Goal: Task Accomplishment & Management: Complete application form

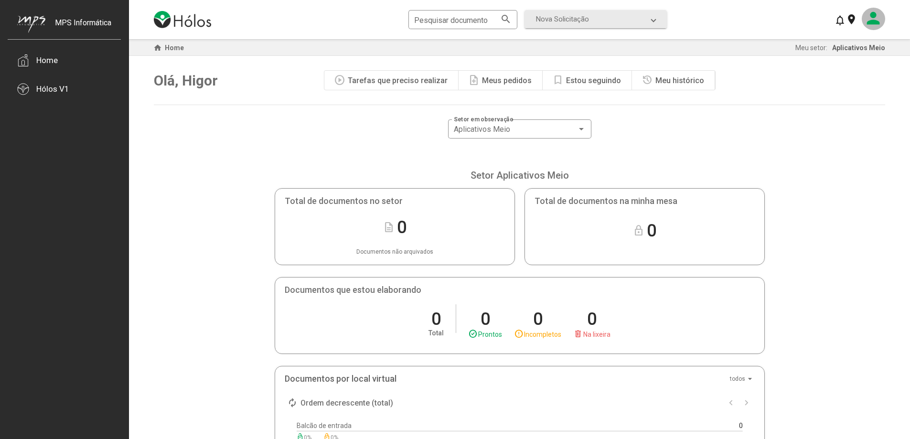
click at [876, 16] on mat-icon at bounding box center [873, 19] width 23 height 22
click at [876, 16] on div at bounding box center [455, 219] width 910 height 439
click at [48, 90] on div "Hólos V1" at bounding box center [52, 89] width 33 height 10
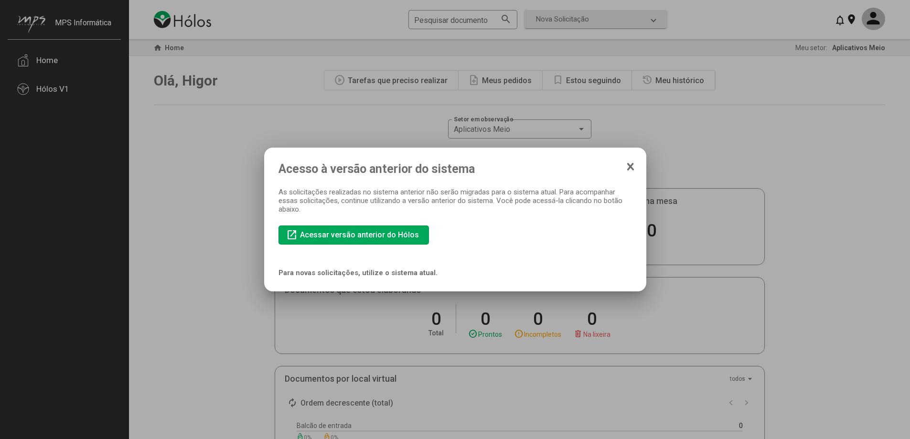
click at [633, 162] on icon at bounding box center [631, 167] width 8 height 10
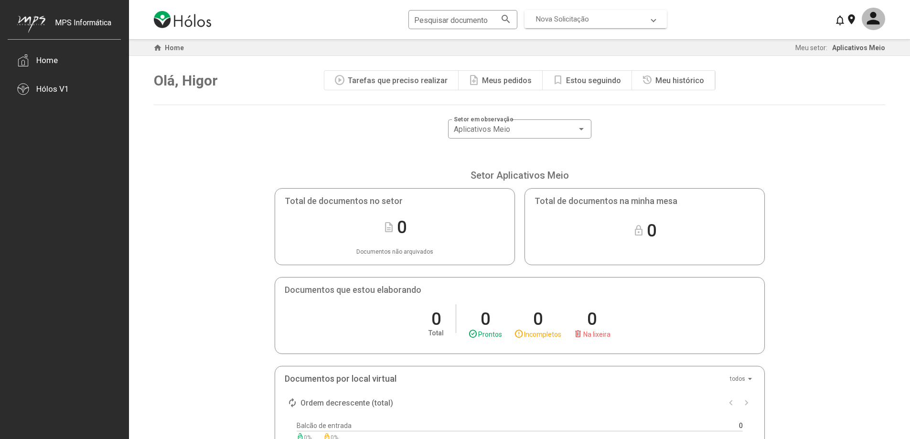
click at [602, 16] on span "Nova Solicitação" at bounding box center [594, 19] width 116 height 9
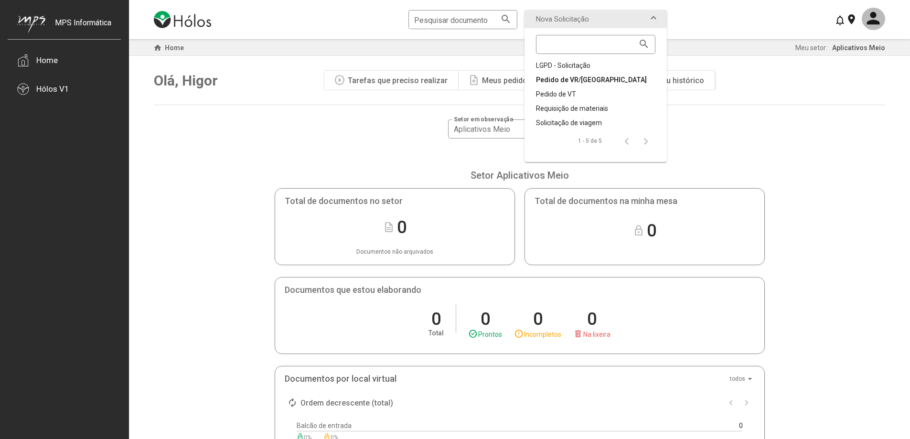
click at [558, 76] on div "Pedido de VR/[GEOGRAPHIC_DATA]" at bounding box center [595, 80] width 119 height 10
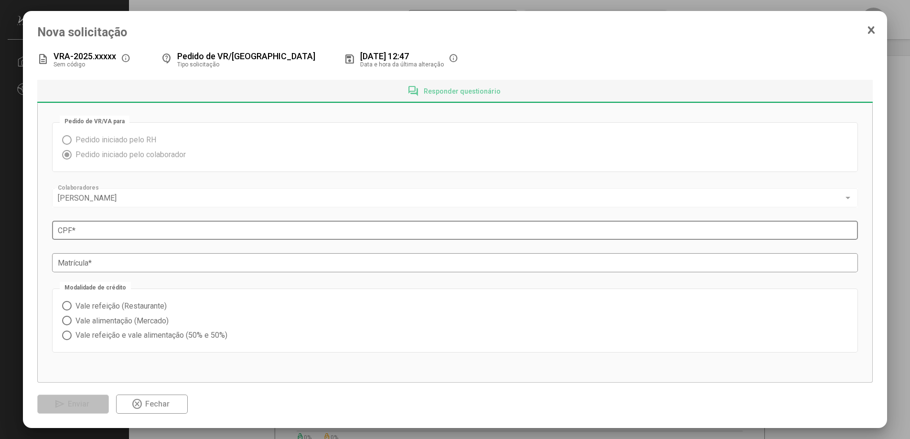
click at [118, 228] on input "CPF *" at bounding box center [455, 230] width 795 height 9
type input "**********"
click at [110, 264] on input "Matrícula *" at bounding box center [455, 263] width 795 height 9
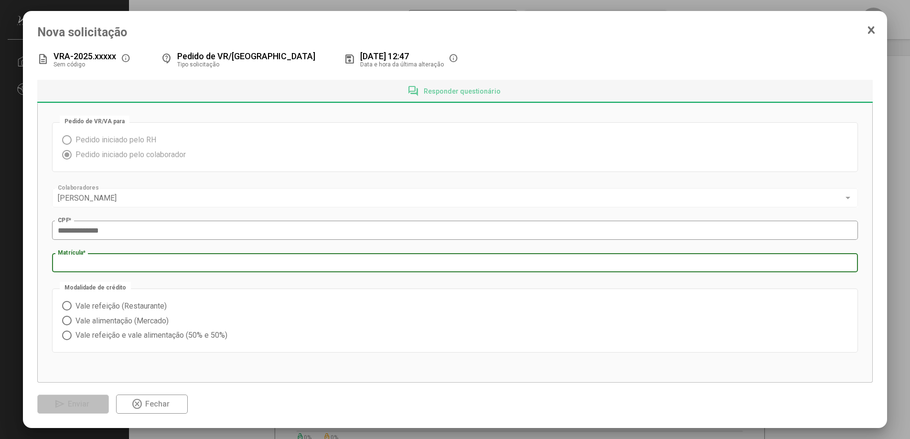
type input "****"
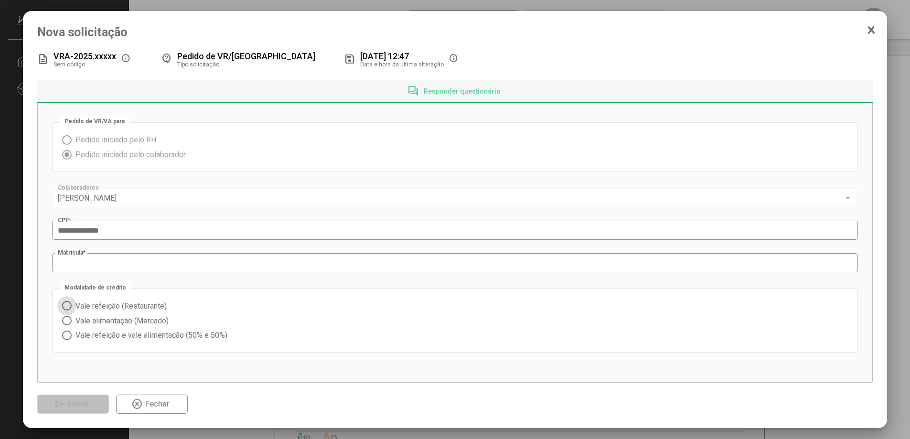
click at [111, 337] on span "Vale refeição e vale alimentação (50% e 50%)" at bounding box center [150, 334] width 156 height 9
click at [469, 91] on span "Responder questionário" at bounding box center [462, 91] width 77 height 8
click at [75, 408] on span "Enviar" at bounding box center [78, 403] width 21 height 9
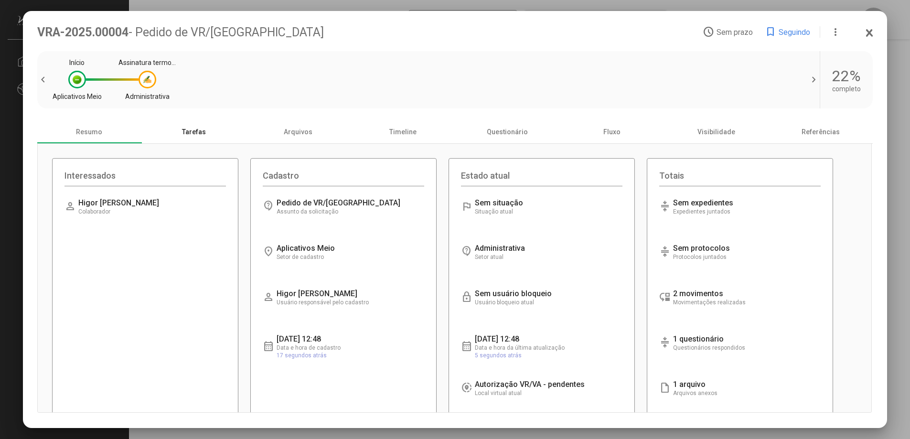
click at [192, 136] on div "Tarefas" at bounding box center [193, 131] width 105 height 23
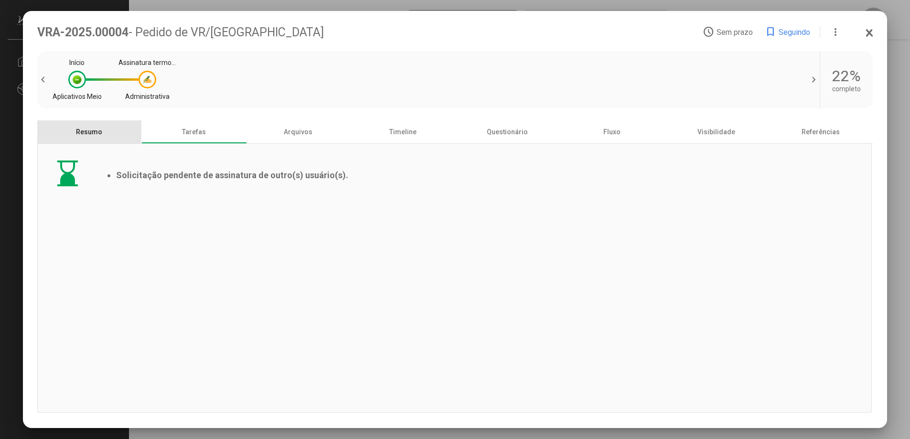
click at [106, 137] on div "Resumo" at bounding box center [89, 131] width 105 height 23
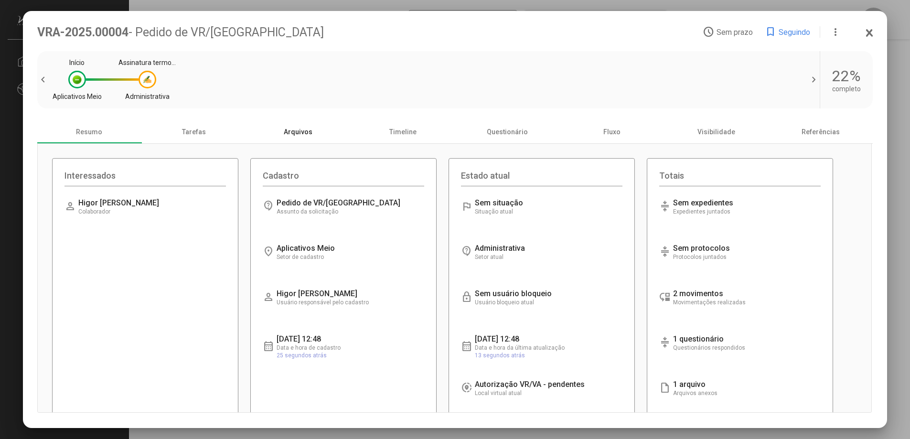
click at [285, 132] on div "Arquivos" at bounding box center [298, 131] width 105 height 23
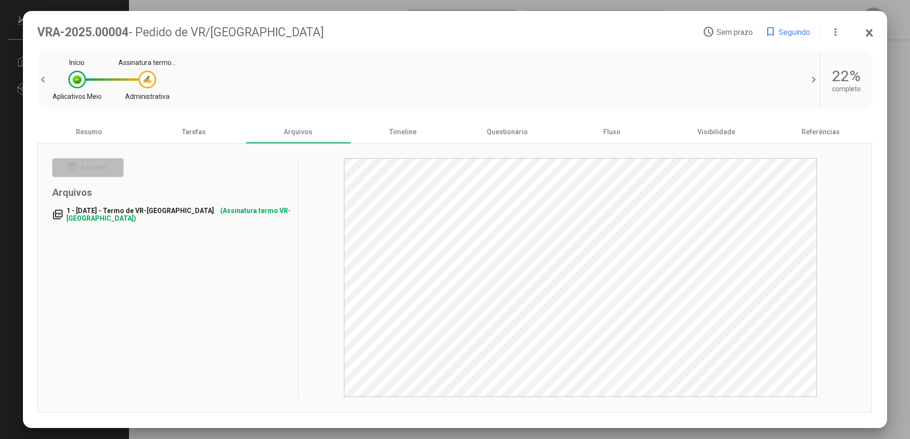
click at [149, 211] on span "1 - [DATE] - Termo de VR-[GEOGRAPHIC_DATA]" at bounding box center [140, 211] width 148 height 8
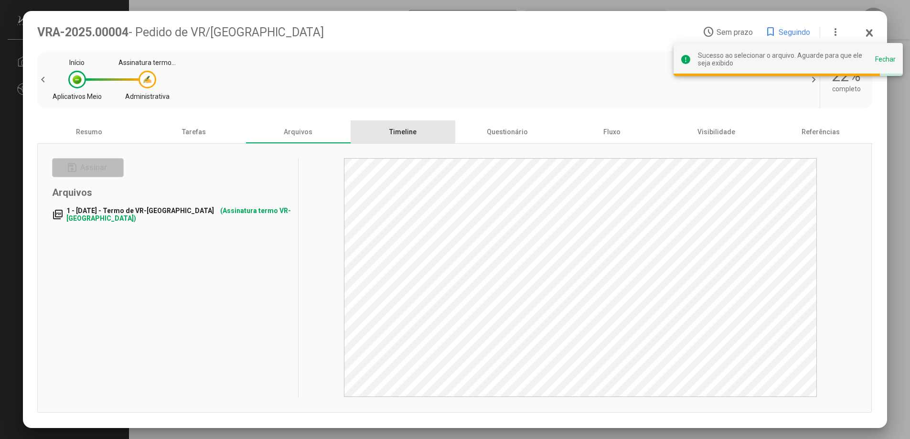
click at [398, 128] on div "Timeline" at bounding box center [403, 131] width 105 height 23
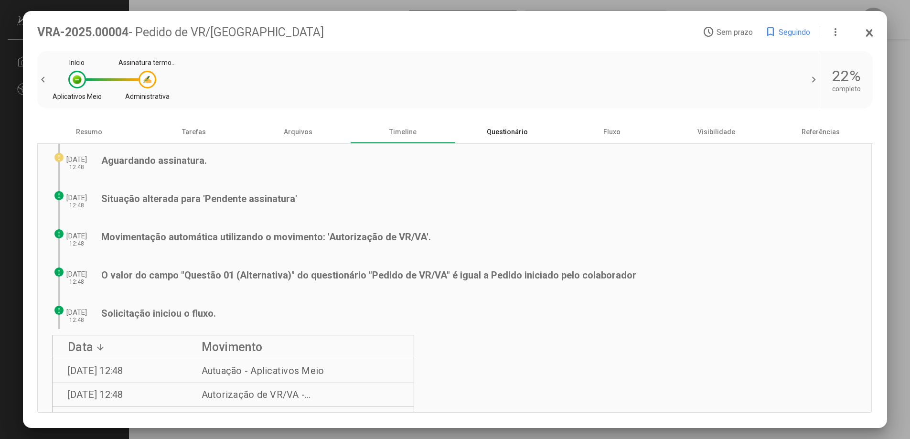
click at [491, 133] on div "Questionário" at bounding box center [507, 131] width 105 height 23
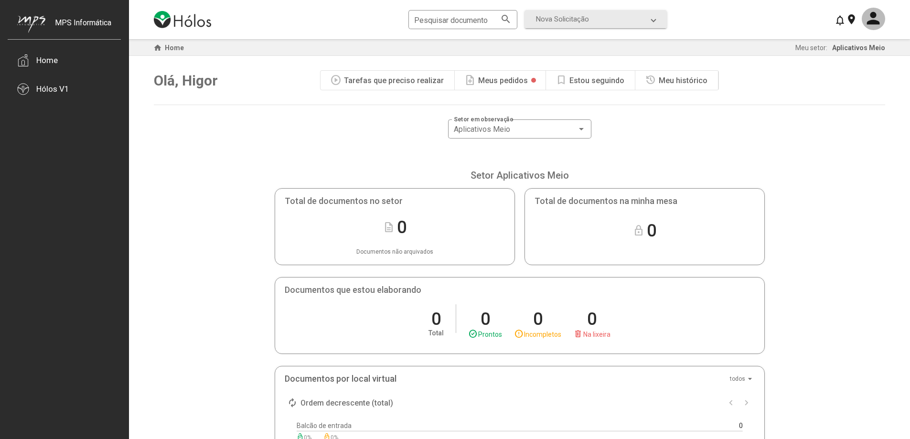
click at [492, 78] on div "Meus pedidos" at bounding box center [503, 80] width 50 height 9
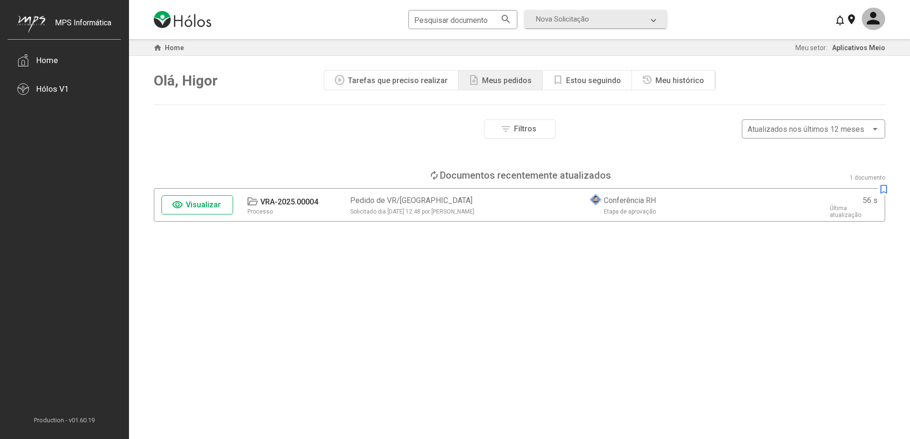
click at [412, 83] on div "Tarefas que preciso realizar" at bounding box center [398, 80] width 100 height 9
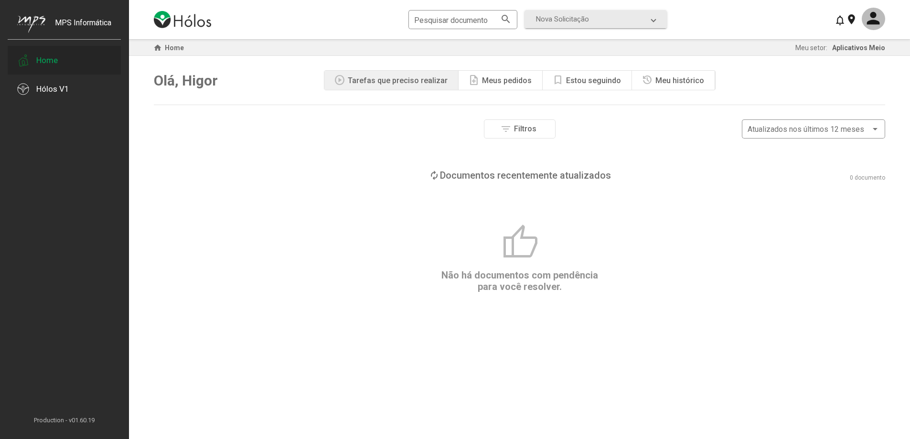
click at [68, 61] on div "Home" at bounding box center [64, 60] width 113 height 29
click at [487, 76] on div "Meus pedidos" at bounding box center [507, 80] width 50 height 9
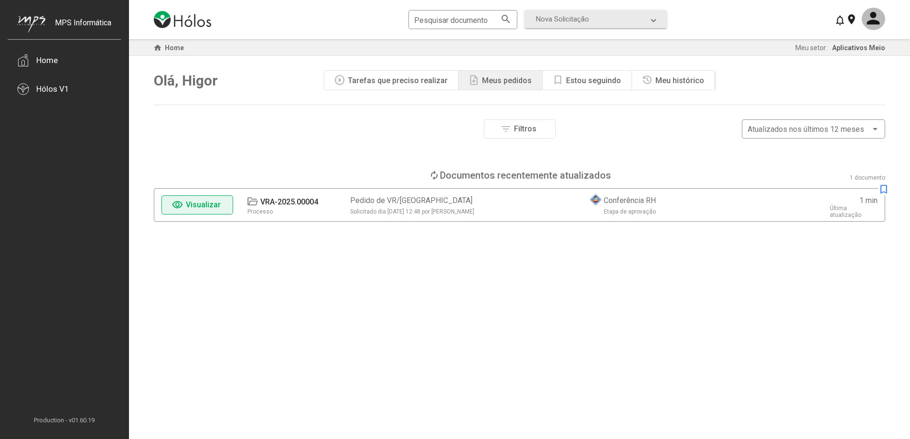
click at [198, 203] on span "Visualizar" at bounding box center [203, 204] width 35 height 9
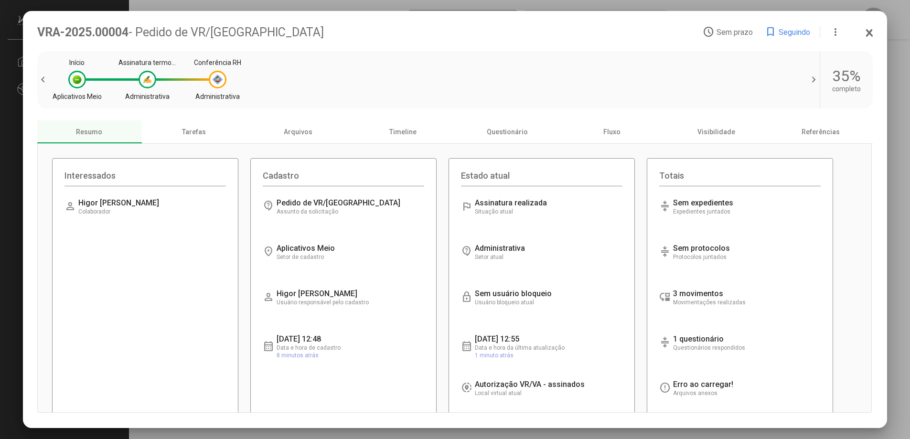
click at [220, 94] on div "Administrativa" at bounding box center [217, 97] width 44 height 8
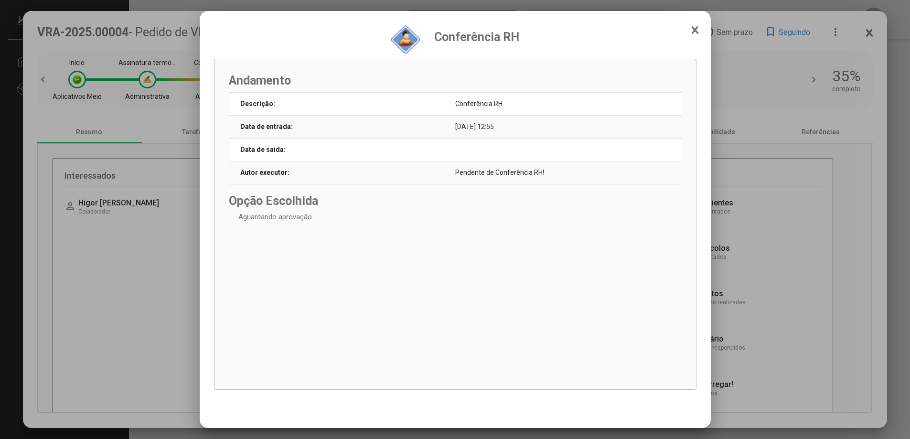
drag, startPoint x: 454, startPoint y: 107, endPoint x: 499, endPoint y: 107, distance: 44.4
click at [499, 107] on tr "Descrição: Conferência RH" at bounding box center [455, 104] width 453 height 23
drag, startPoint x: 519, startPoint y: 175, endPoint x: 440, endPoint y: 169, distance: 79.0
click at [440, 169] on tr "Autor executor: Pendente de Conferência RH!" at bounding box center [455, 172] width 453 height 23
click at [440, 169] on td "Autor executor:" at bounding box center [342, 172] width 226 height 23
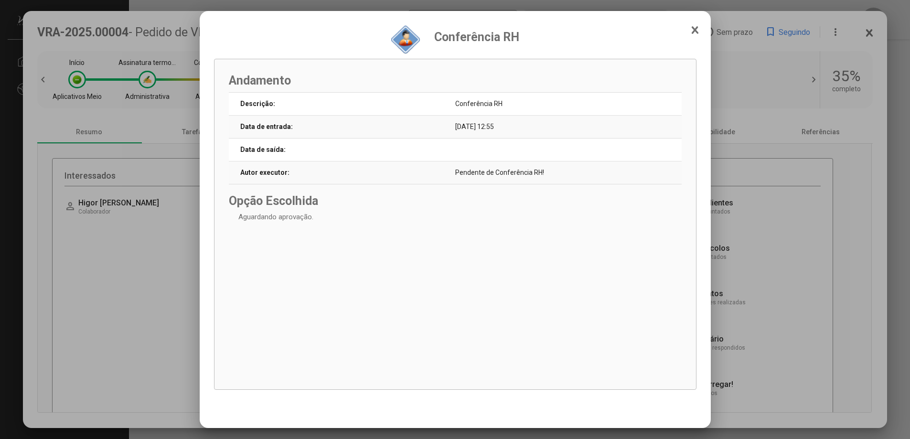
click at [147, 241] on div at bounding box center [455, 219] width 910 height 439
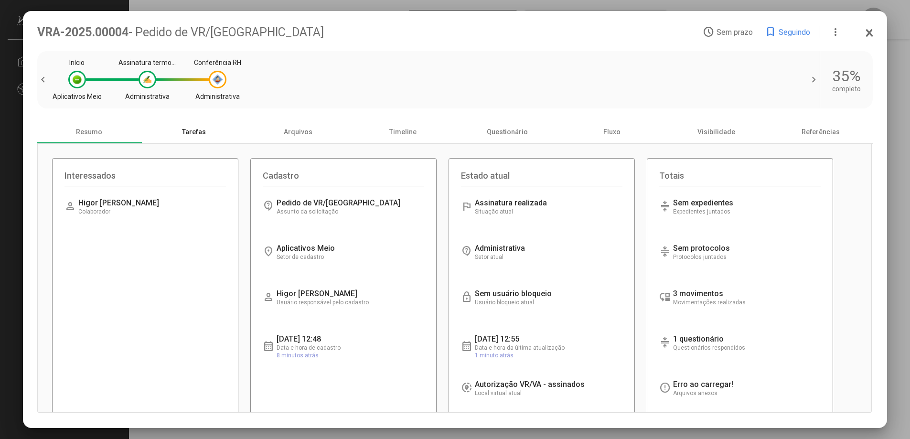
click at [190, 129] on div "Tarefas" at bounding box center [193, 131] width 105 height 23
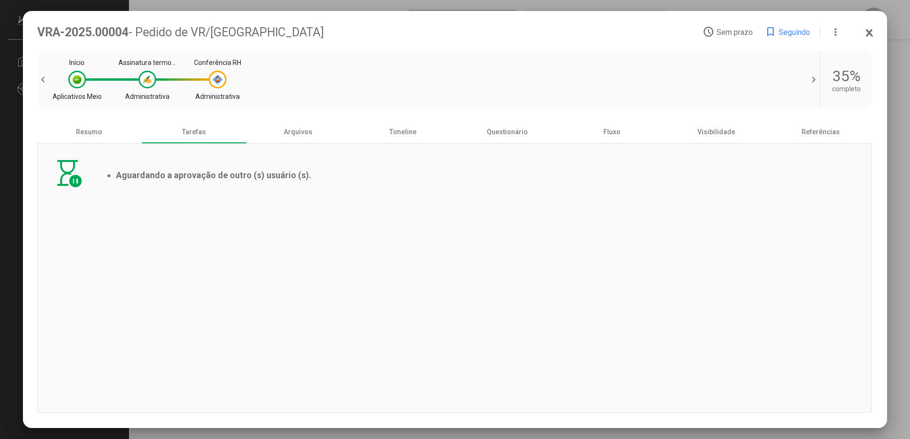
click at [221, 176] on li "Aguardando a aprovação de outro (s) usuário (s)." at bounding box center [213, 175] width 195 height 10
click at [281, 136] on div "Arquivos" at bounding box center [298, 131] width 105 height 23
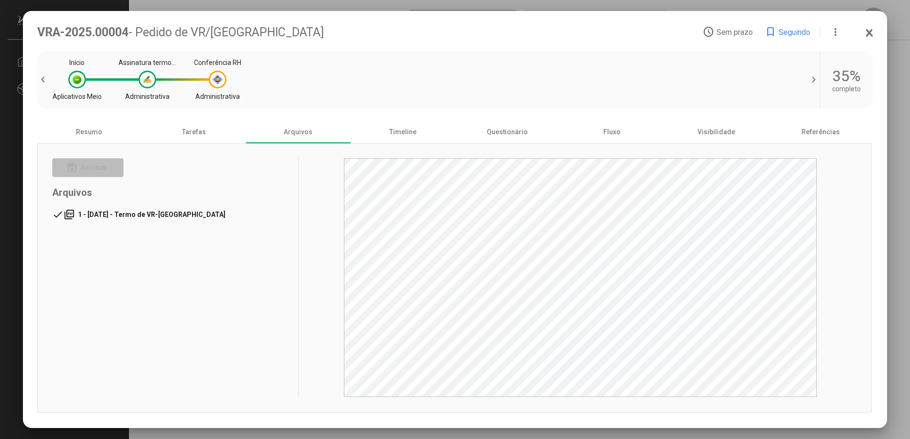
click at [125, 209] on mat-tree-node "done picture_as_pdf 1 - [DATE] - Termo de VR-[GEOGRAPHIC_DATA]" at bounding box center [141, 214] width 178 height 23
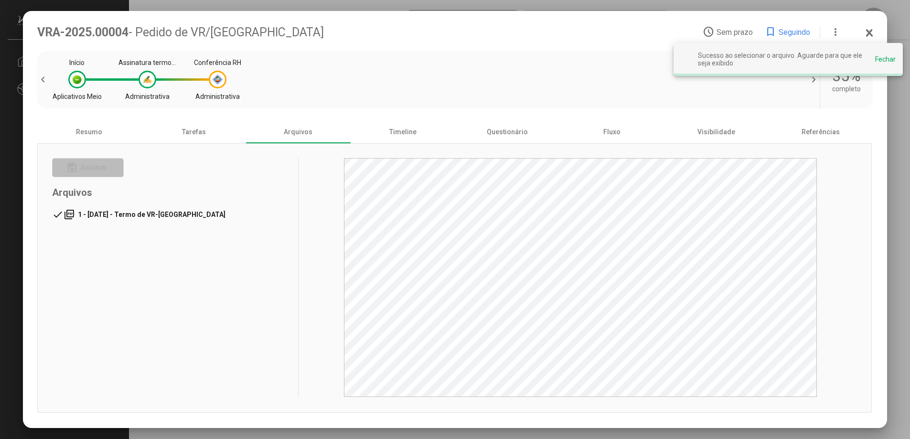
click at [127, 212] on span "1 - [DATE] - Termo de VR-[GEOGRAPHIC_DATA]" at bounding box center [152, 215] width 148 height 8
click at [406, 133] on div "Timeline" at bounding box center [403, 131] width 105 height 23
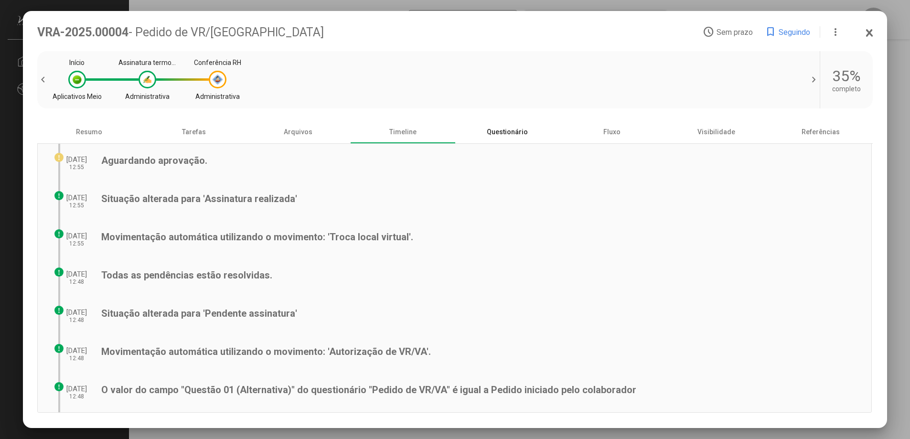
click at [497, 127] on div "Questionário" at bounding box center [507, 131] width 105 height 23
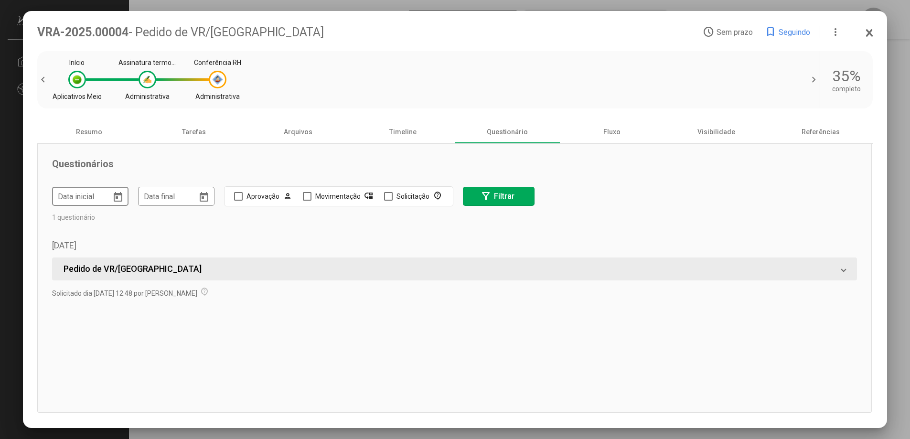
click at [116, 199] on icon "Open calendar" at bounding box center [118, 197] width 9 height 10
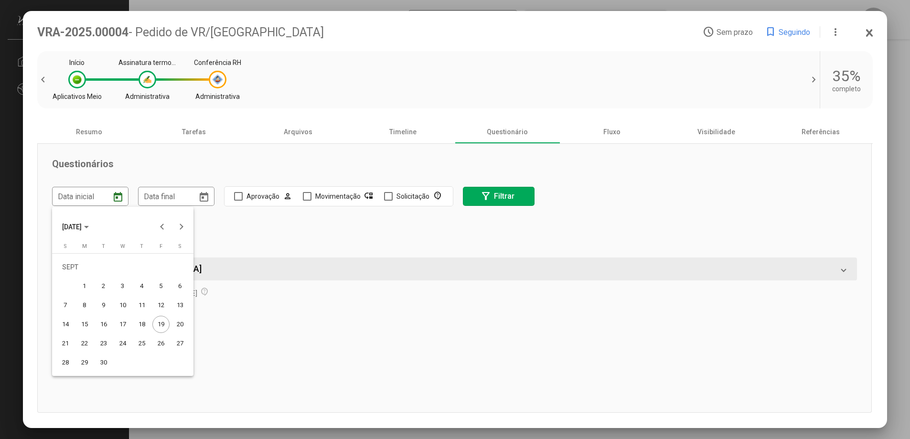
click at [263, 237] on div at bounding box center [455, 219] width 910 height 439
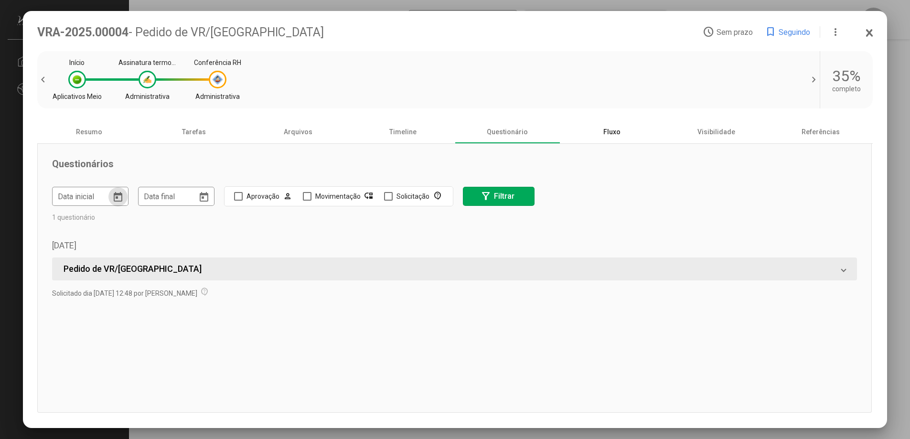
click at [601, 142] on div "Fluxo" at bounding box center [611, 131] width 105 height 23
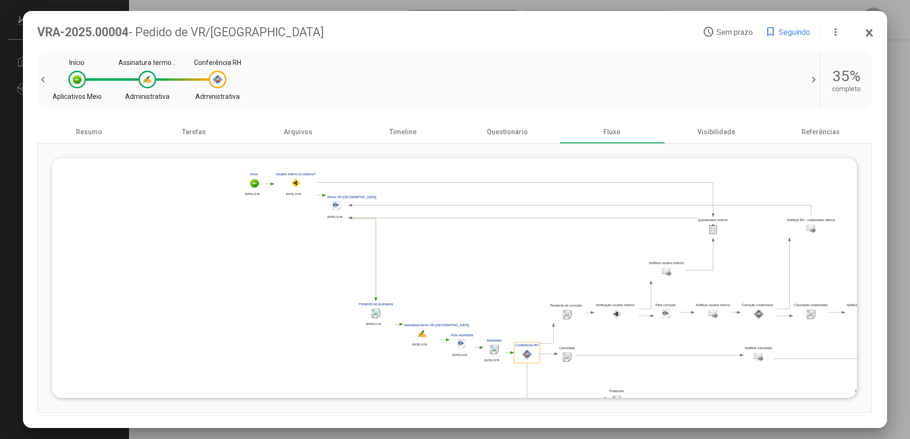
drag, startPoint x: 395, startPoint y: 256, endPoint x: 519, endPoint y: 270, distance: 124.0
click at [519, 270] on polygon at bounding box center [583, 290] width 680 height 240
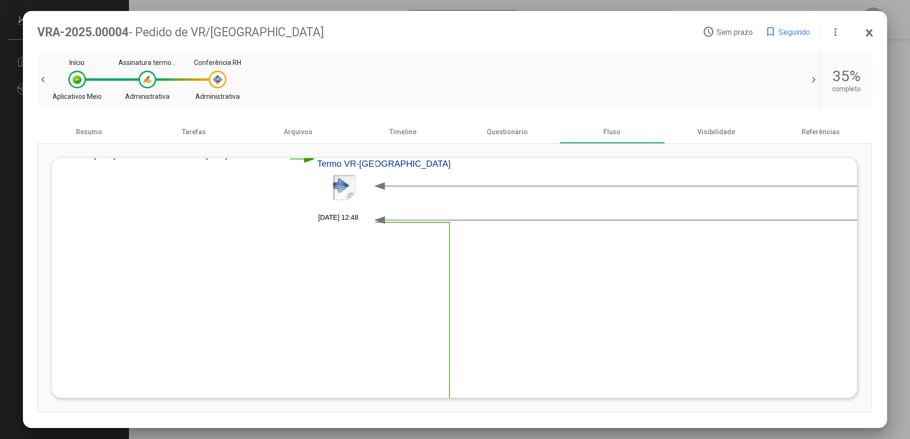
drag, startPoint x: 413, startPoint y: 225, endPoint x: 590, endPoint y: 352, distance: 218.4
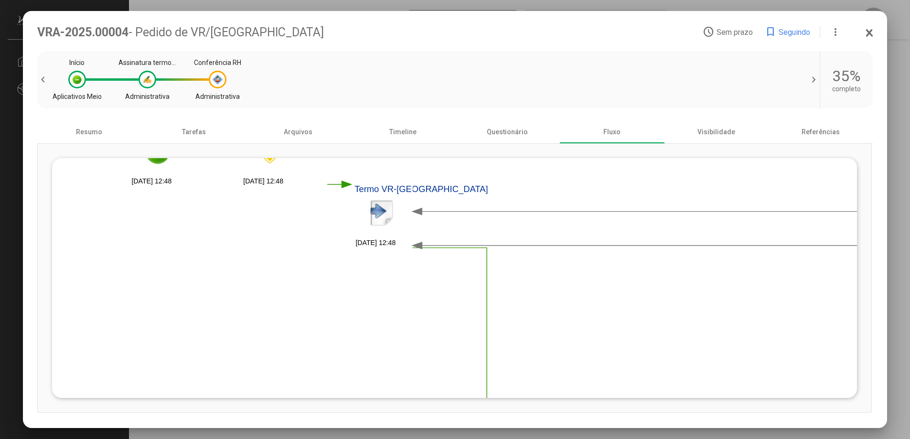
drag, startPoint x: 569, startPoint y: 302, endPoint x: 598, endPoint y: 356, distance: 61.3
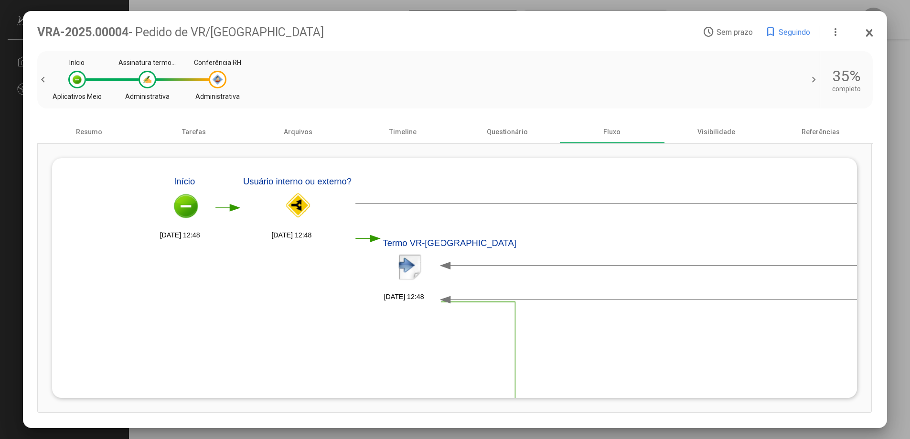
drag, startPoint x: 553, startPoint y: 266, endPoint x: 549, endPoint y: 278, distance: 12.5
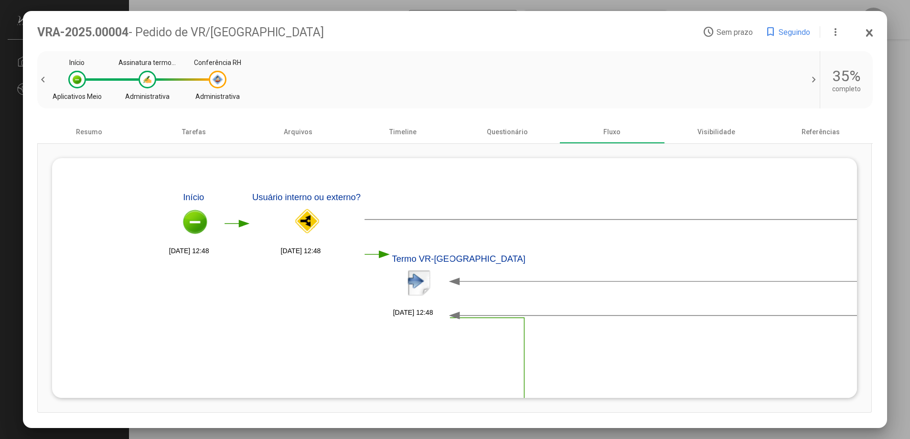
click at [310, 223] on image at bounding box center [306, 225] width 27 height 34
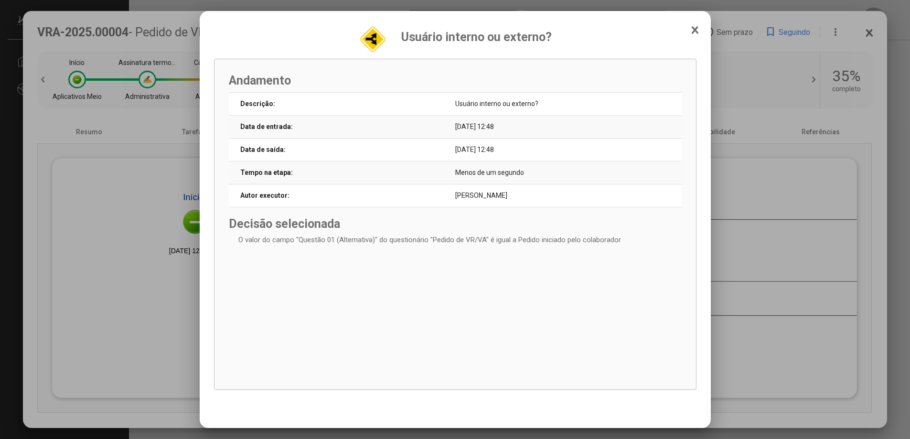
click at [179, 293] on div at bounding box center [455, 219] width 910 height 439
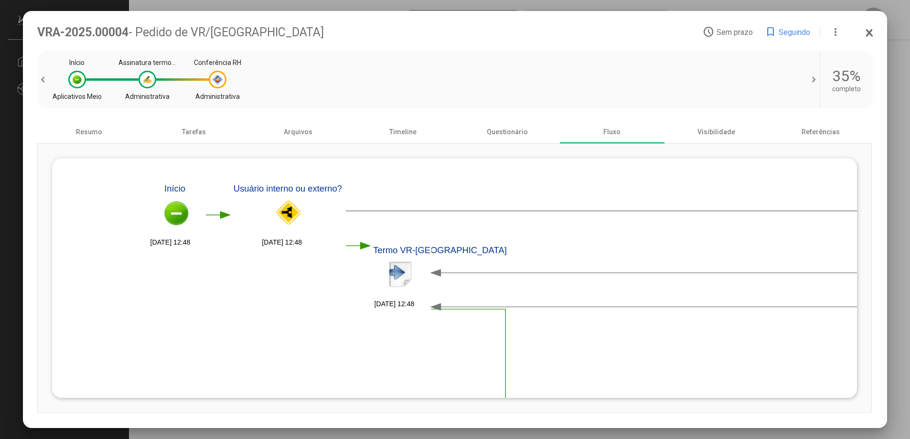
drag, startPoint x: 197, startPoint y: 311, endPoint x: 178, endPoint y: 303, distance: 20.9
click at [294, 223] on image at bounding box center [287, 216] width 27 height 34
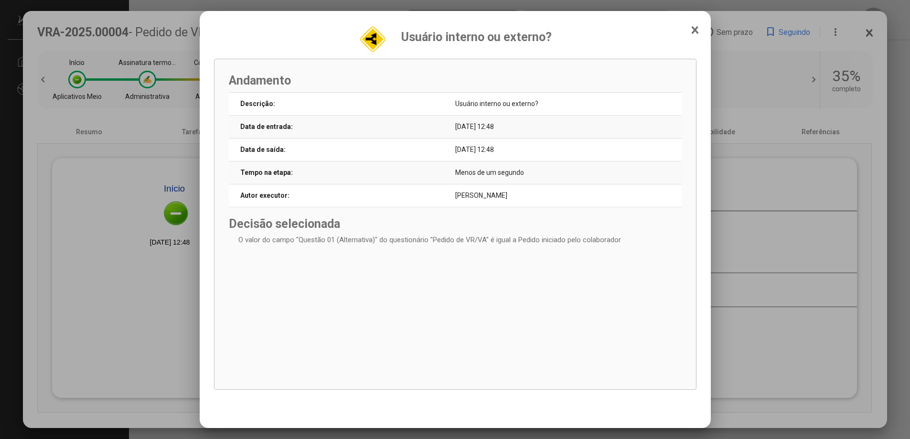
click at [167, 302] on div at bounding box center [455, 219] width 910 height 439
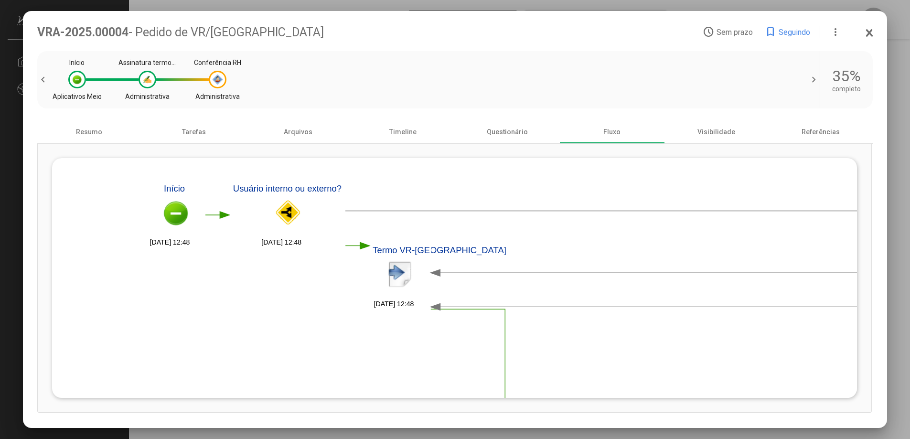
click at [298, 216] on image at bounding box center [287, 216] width 27 height 34
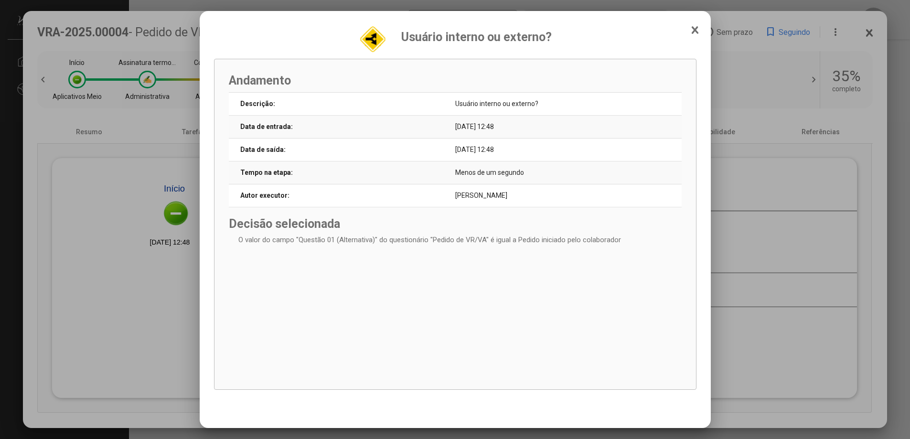
drag, startPoint x: 245, startPoint y: 229, endPoint x: 438, endPoint y: 226, distance: 193.4
click at [435, 228] on div "Decisão selecionada O valor do campo "Questão 01 (Alternativa)" do questionário…" at bounding box center [455, 230] width 453 height 27
click at [457, 220] on div "Decisão selecionada O valor do campo "Questão 01 (Alternativa)" do questionário…" at bounding box center [455, 230] width 453 height 27
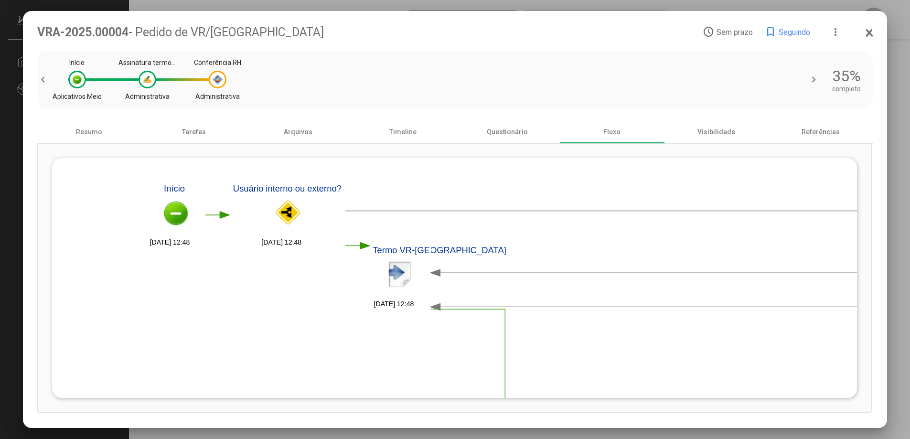
click at [395, 280] on image at bounding box center [399, 278] width 27 height 34
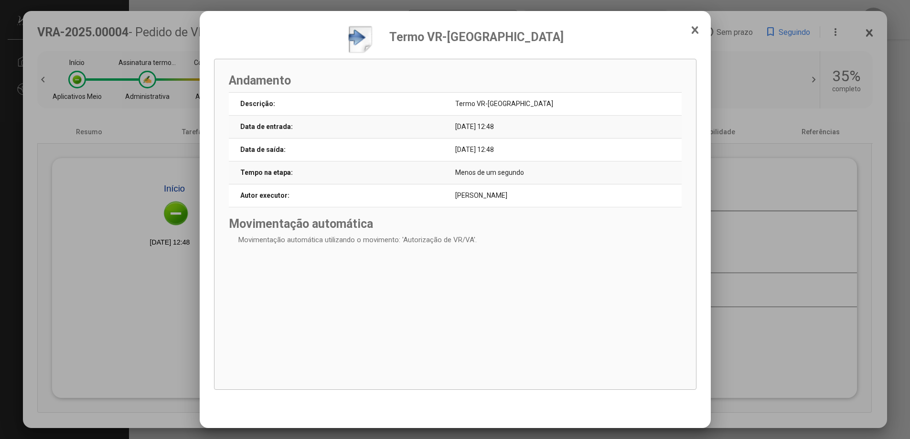
drag, startPoint x: 454, startPoint y: 179, endPoint x: 570, endPoint y: 177, distance: 116.1
click at [534, 177] on tr "Tempo na etapa: Menos de um segundo" at bounding box center [455, 172] width 453 height 23
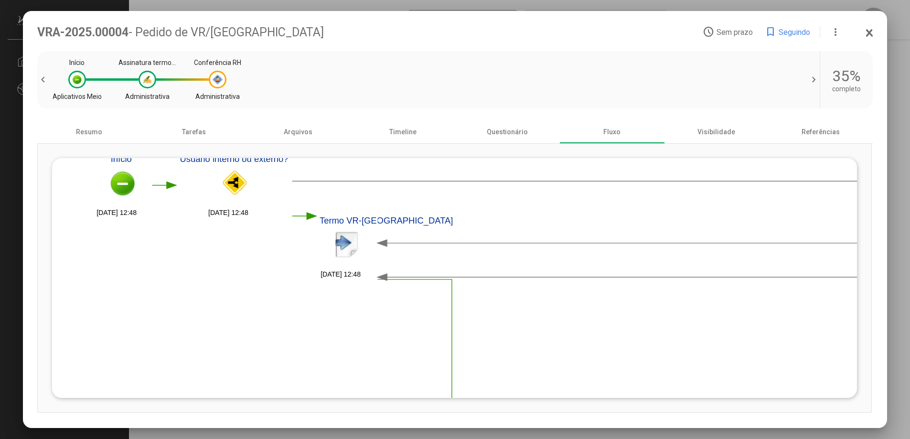
drag, startPoint x: 624, startPoint y: 346, endPoint x: 571, endPoint y: 317, distance: 60.7
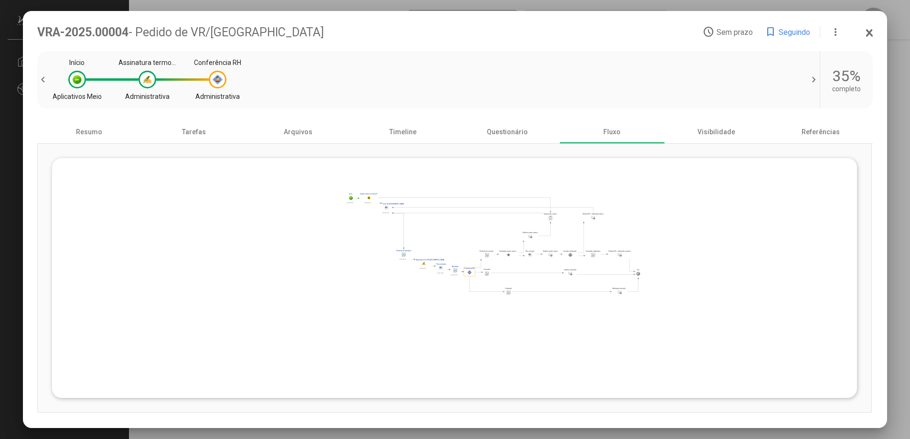
drag, startPoint x: 604, startPoint y: 313, endPoint x: 452, endPoint y: 218, distance: 178.7
click at [452, 218] on polygon at bounding box center [494, 244] width 296 height 105
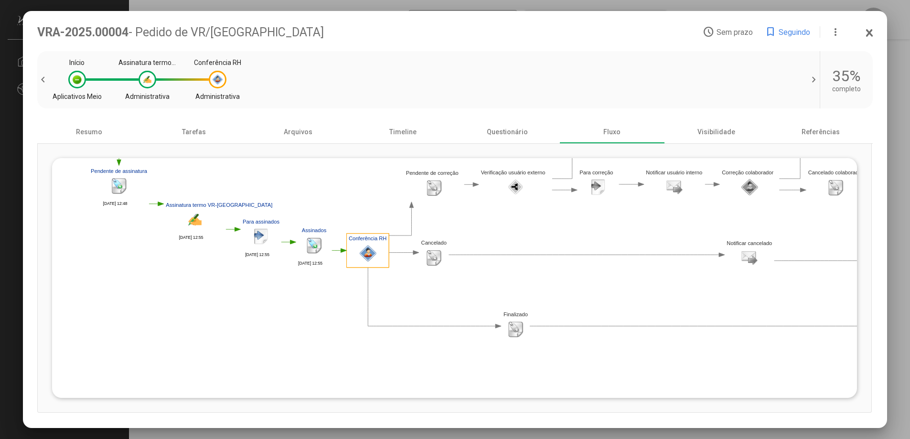
drag, startPoint x: 513, startPoint y: 229, endPoint x: 479, endPoint y: 287, distance: 67.0
click at [479, 287] on polygon at bounding box center [459, 147] width 1120 height 395
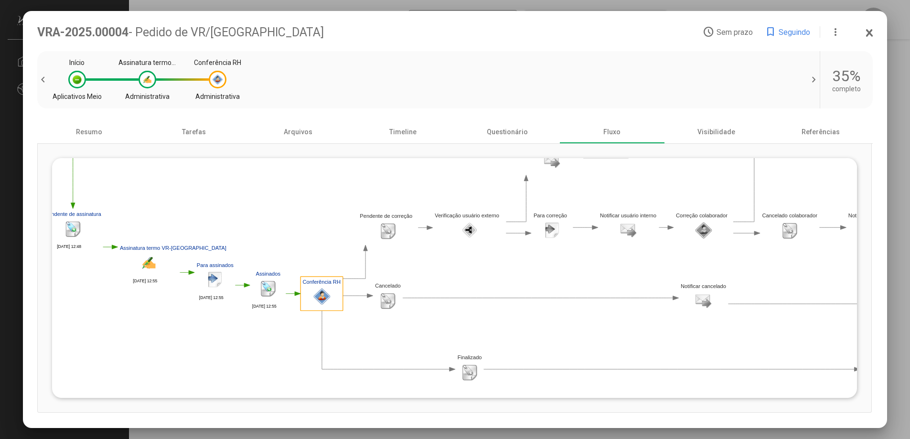
drag, startPoint x: 487, startPoint y: 271, endPoint x: 441, endPoint y: 308, distance: 59.1
click at [441, 308] on polygon at bounding box center [413, 190] width 1120 height 395
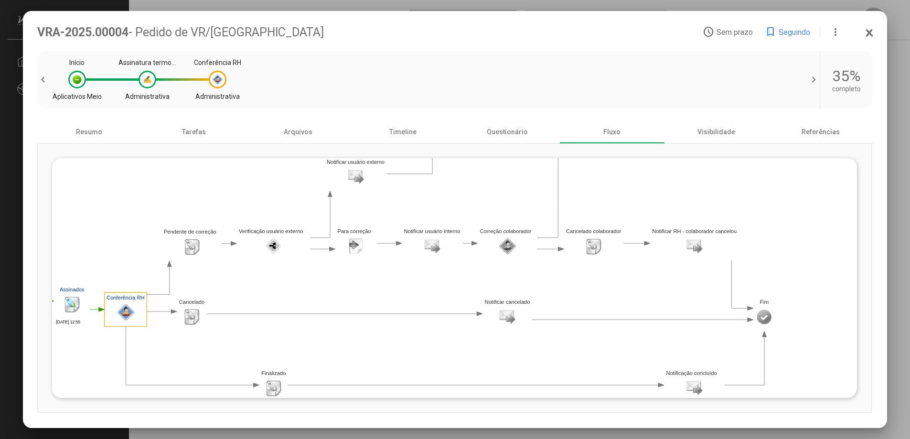
drag, startPoint x: 568, startPoint y: 282, endPoint x: 378, endPoint y: 295, distance: 190.5
click at [378, 295] on polygon at bounding box center [217, 206] width 1120 height 395
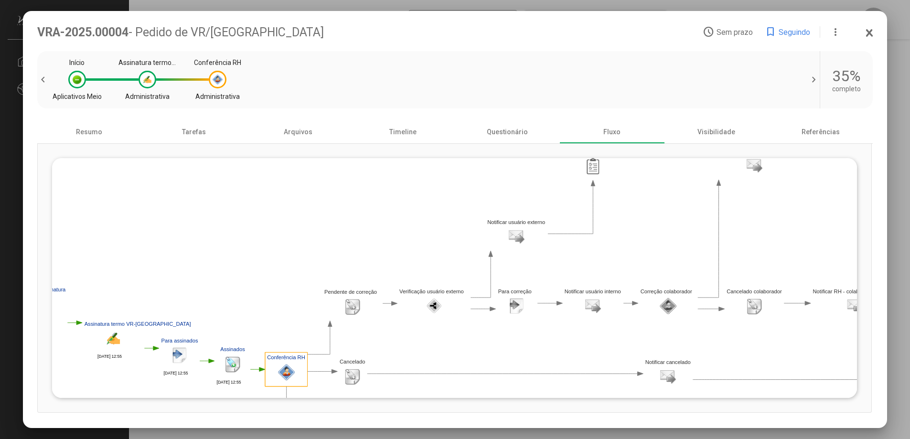
drag, startPoint x: 225, startPoint y: 296, endPoint x: 342, endPoint y: 333, distance: 122.3
click at [341, 333] on polygon at bounding box center [378, 266] width 1120 height 395
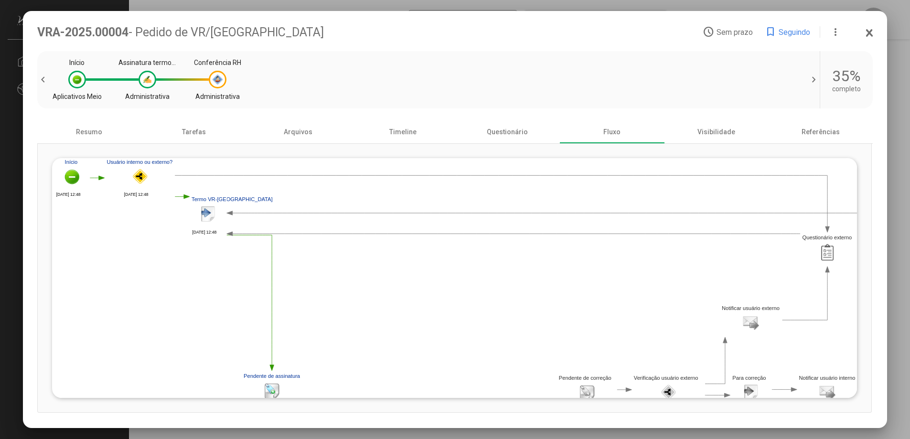
drag, startPoint x: 267, startPoint y: 241, endPoint x: 469, endPoint y: 311, distance: 213.9
click at [482, 321] on polygon at bounding box center [612, 352] width 1120 height 395
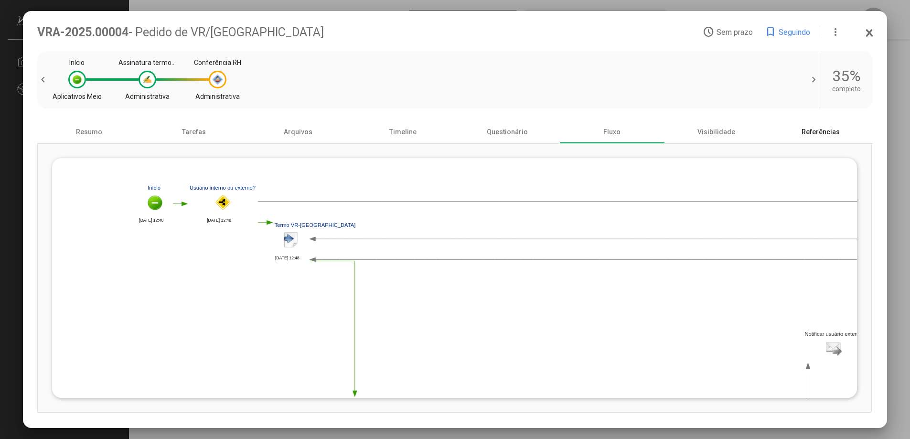
click at [824, 128] on div "Referências" at bounding box center [820, 131] width 105 height 23
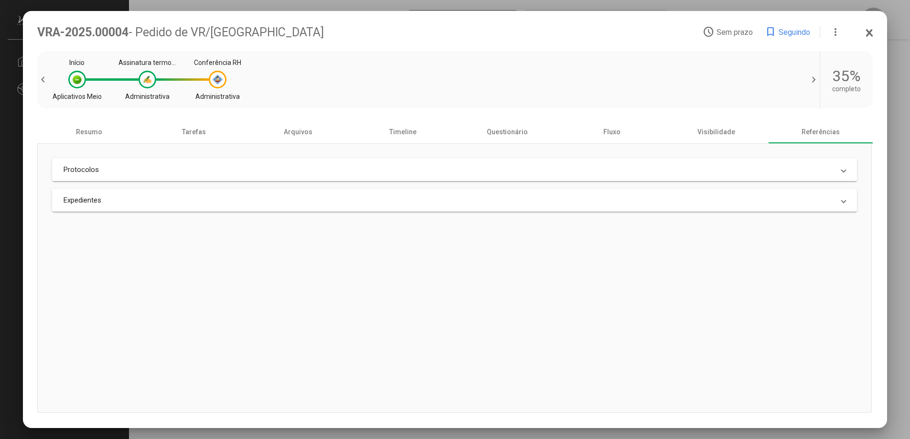
click at [725, 170] on mat-panel-title "Protocolos" at bounding box center [449, 169] width 771 height 9
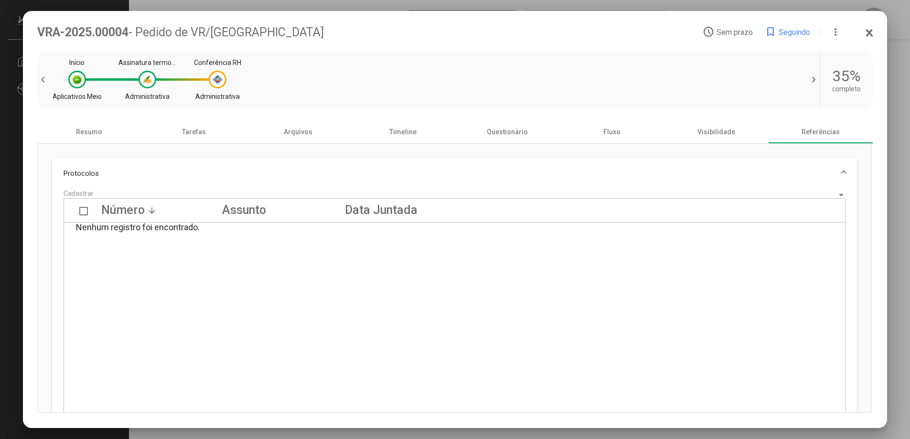
click at [725, 170] on mat-panel-title "Protocolos" at bounding box center [449, 173] width 771 height 9
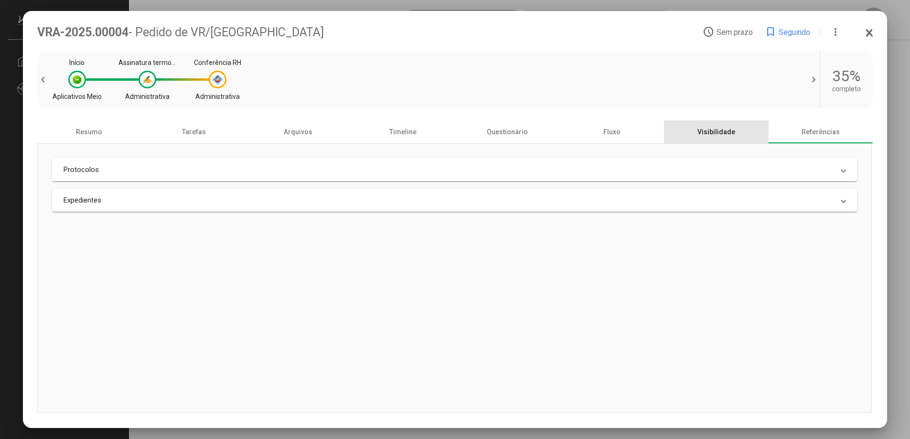
click at [725, 134] on div "Visibilidade" at bounding box center [716, 131] width 105 height 23
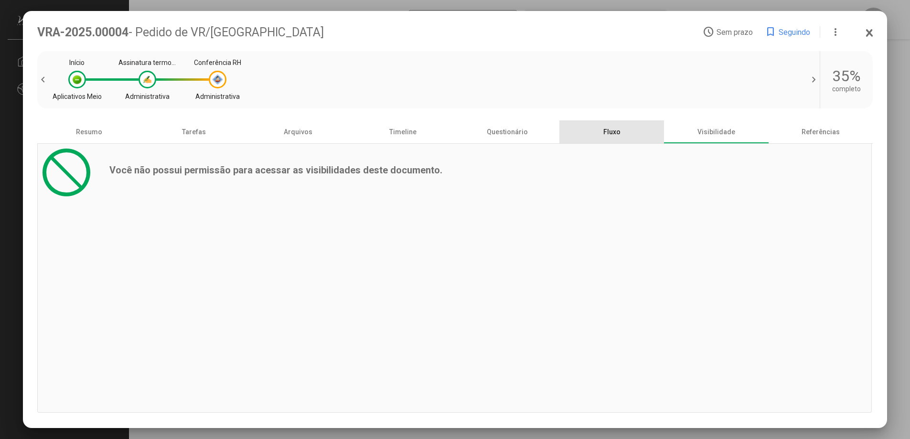
click at [622, 135] on div "Fluxo" at bounding box center [611, 131] width 105 height 23
